Goal: Navigation & Orientation: Find specific page/section

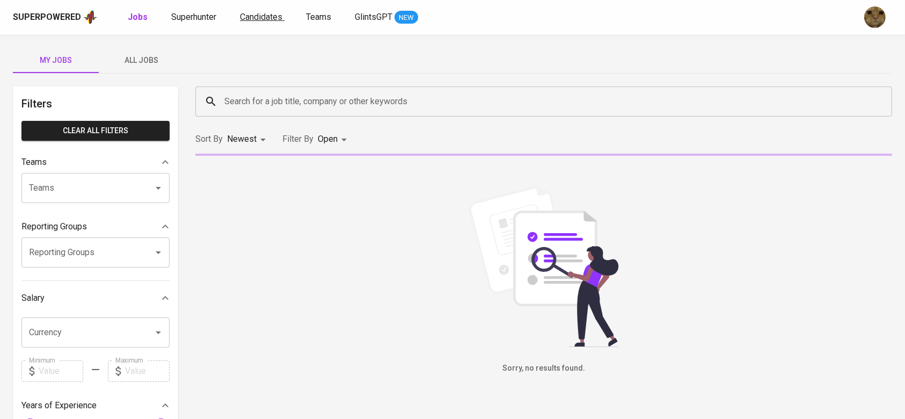
click at [240, 17] on span "Candidates" at bounding box center [261, 17] width 42 height 10
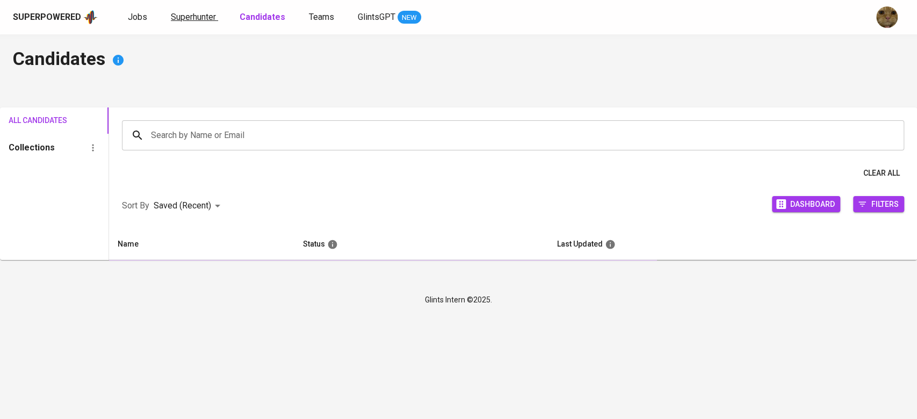
click at [200, 15] on span "Superhunter" at bounding box center [193, 17] width 45 height 10
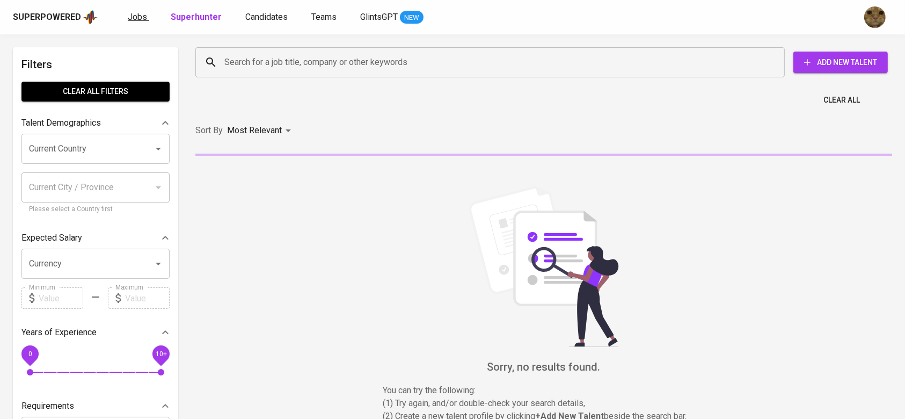
click at [133, 13] on span "Jobs" at bounding box center [137, 17] width 19 height 10
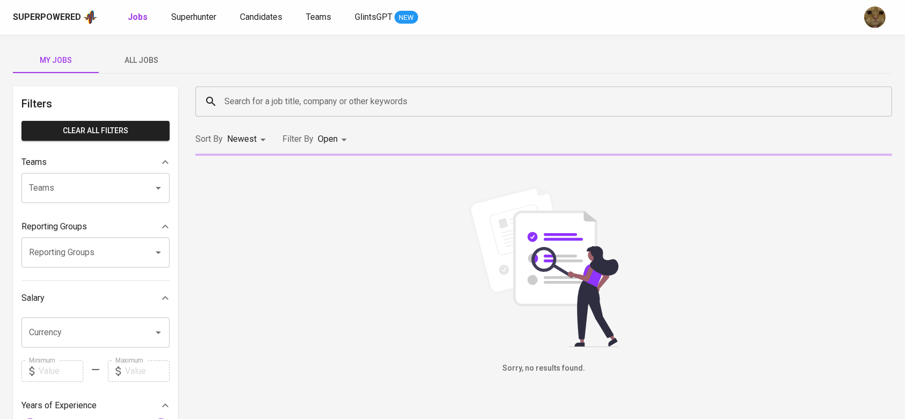
drag, startPoint x: 133, startPoint y: 62, endPoint x: 178, endPoint y: 88, distance: 52.2
click at [133, 62] on span "All Jobs" at bounding box center [141, 60] width 73 height 13
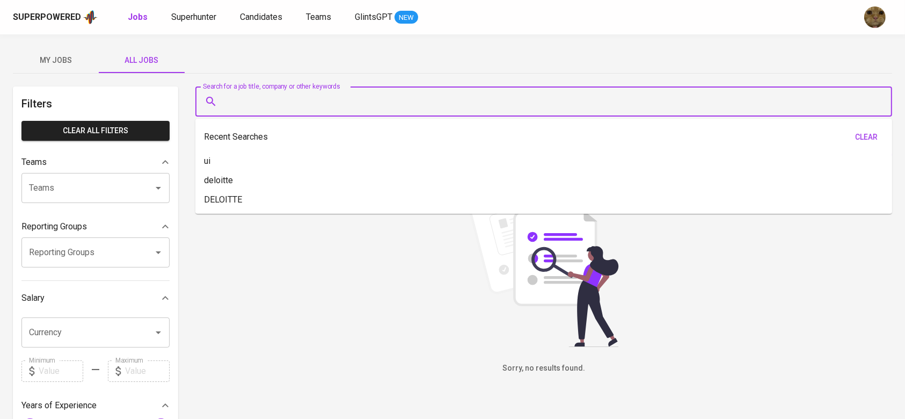
click at [259, 94] on input "Search for a job title, company or other keywords" at bounding box center [547, 101] width 650 height 20
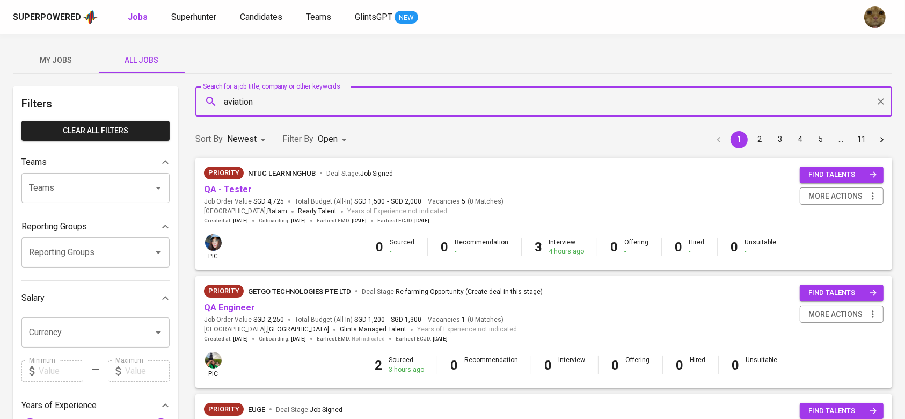
type input "aviation"
